Goal: Information Seeking & Learning: Understand process/instructions

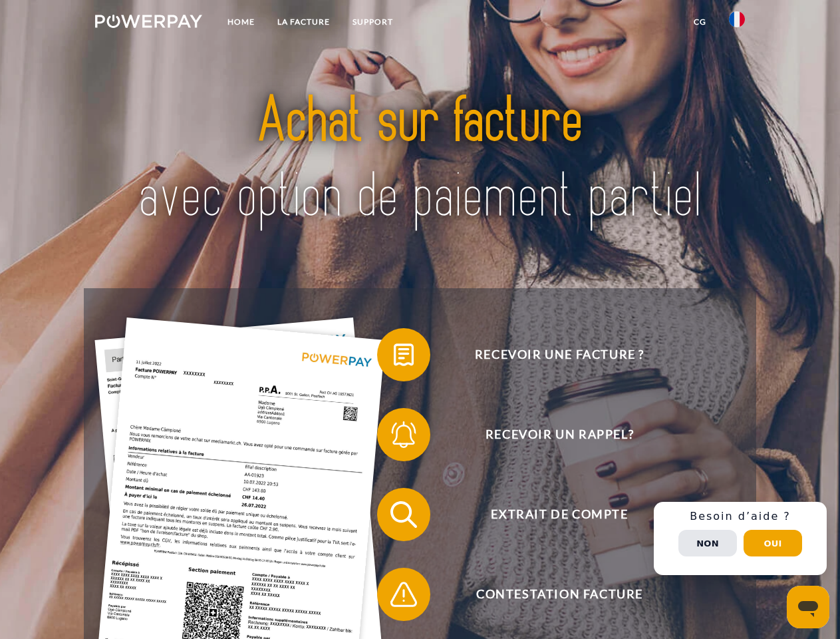
click at [148, 23] on img at bounding box center [148, 21] width 107 height 13
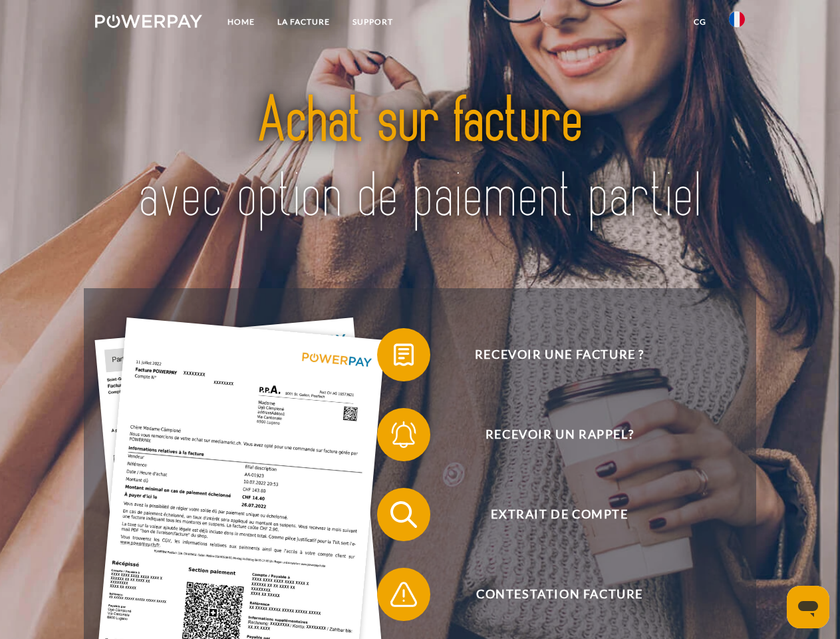
click at [737, 23] on img at bounding box center [737, 19] width 16 height 16
click at [700, 22] on link "CG" at bounding box center [700, 22] width 35 height 24
click at [394, 357] on span at bounding box center [384, 354] width 67 height 67
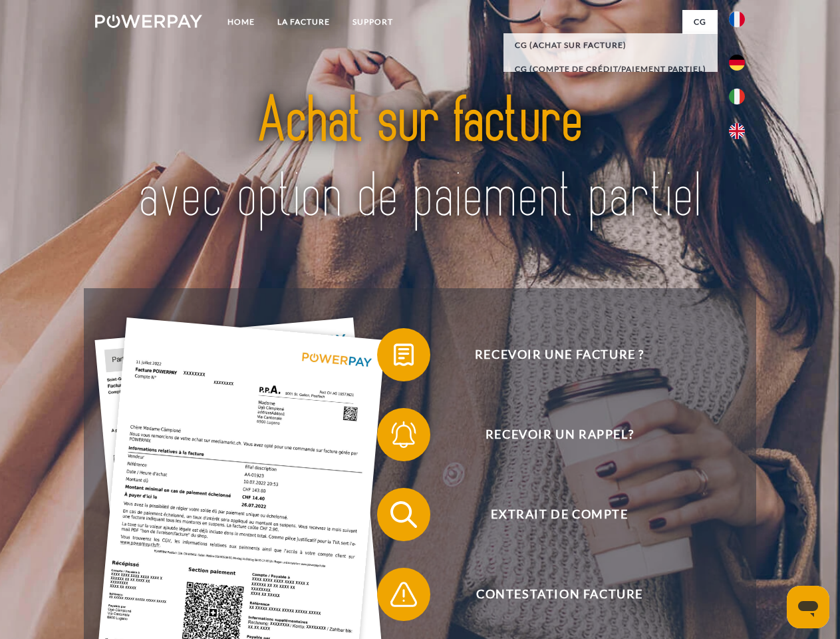
click at [394, 437] on span at bounding box center [384, 434] width 67 height 67
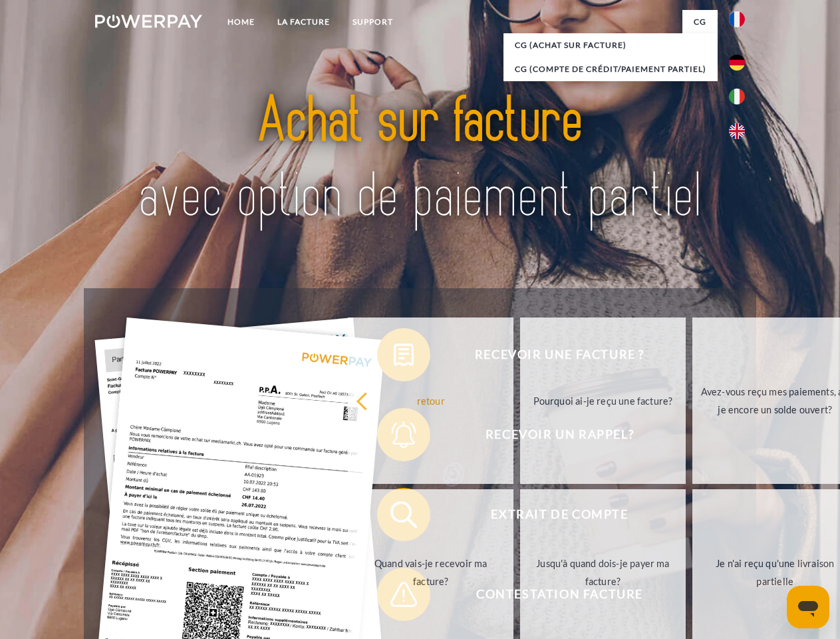
click at [520, 517] on link "Jusqu'à quand dois-je payer ma facture?" at bounding box center [603, 572] width 166 height 166
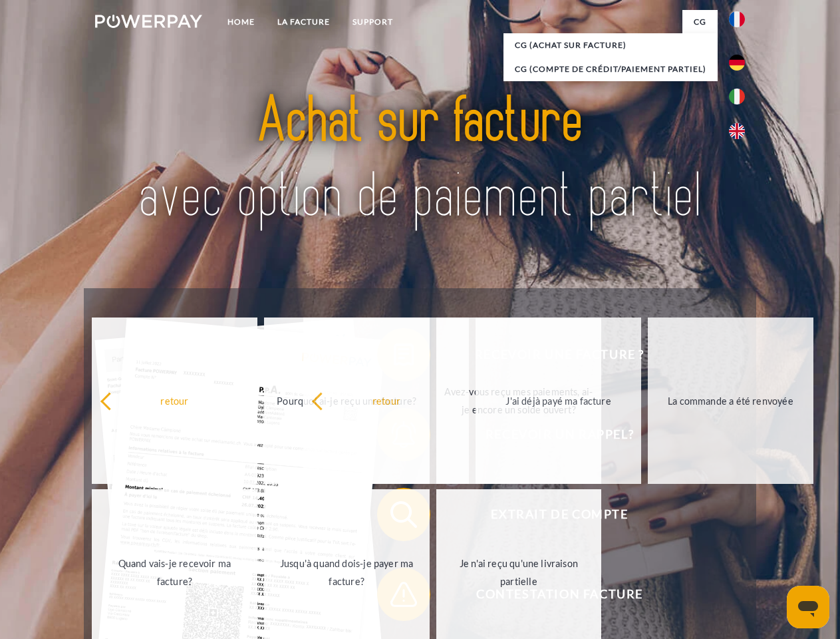
click at [394, 597] on span at bounding box center [384, 594] width 67 height 67
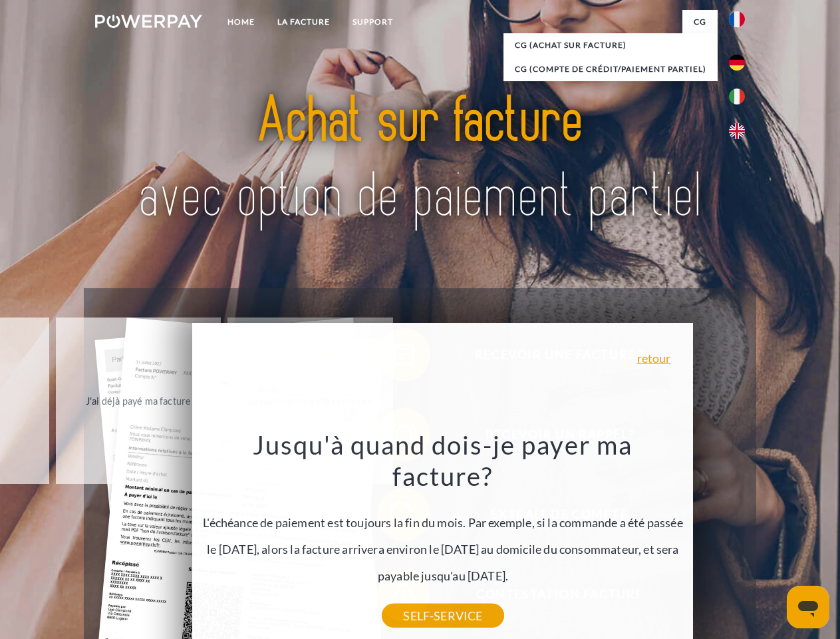
click at [740, 538] on div "Recevoir une facture ? Recevoir un rappel? Extrait de compte retour" at bounding box center [420, 554] width 672 height 532
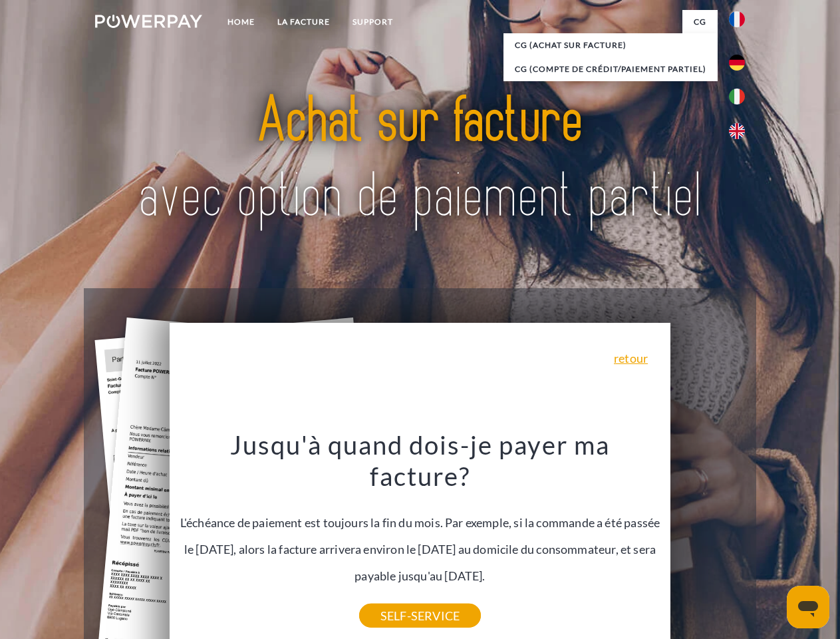
click at [708, 541] on span "Extrait de compte" at bounding box center [560, 514] width 326 height 53
click at [773, 543] on header "Home LA FACTURE Support" at bounding box center [420, 459] width 840 height 919
